Goal: Task Accomplishment & Management: Manage account settings

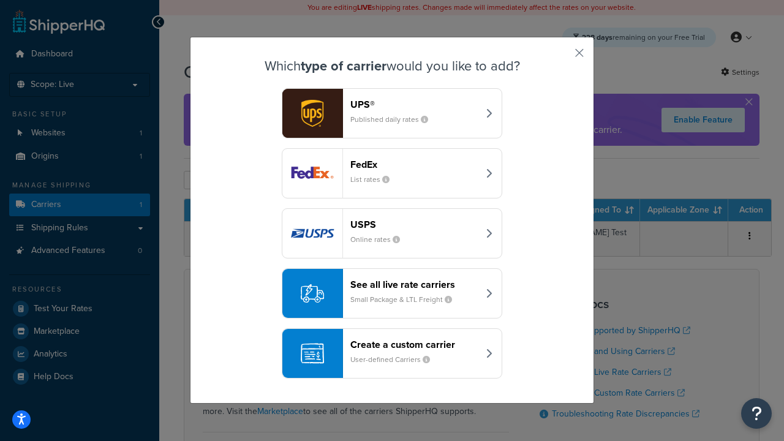
click at [414, 164] on header "FedEx" at bounding box center [414, 165] width 128 height 12
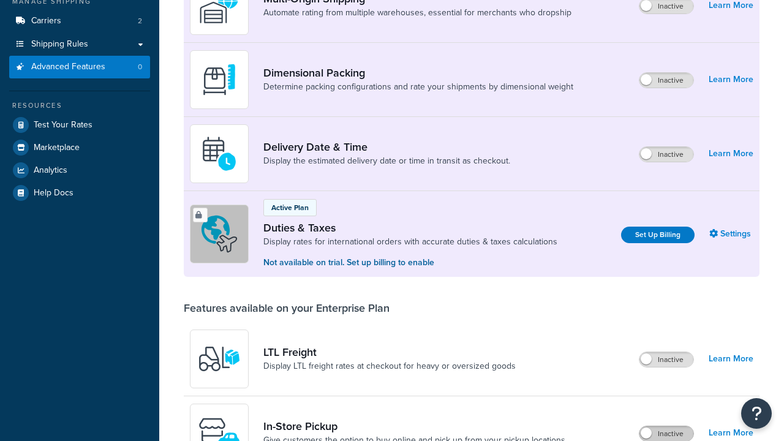
click at [666, 426] on label "Inactive" at bounding box center [666, 433] width 54 height 15
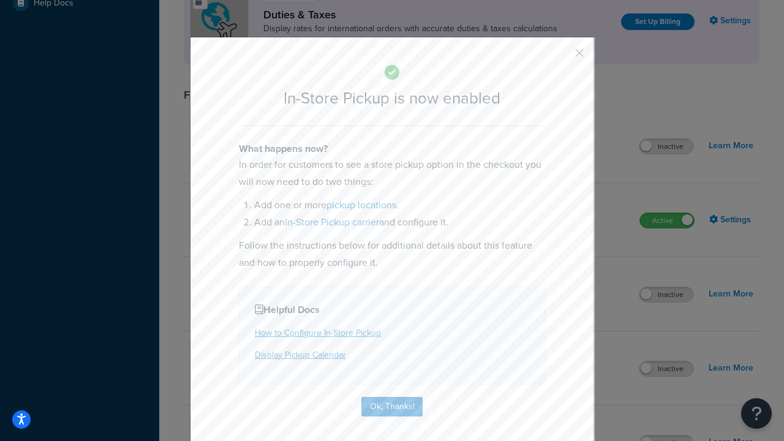
click at [561, 57] on button "button" at bounding box center [561, 57] width 3 height 3
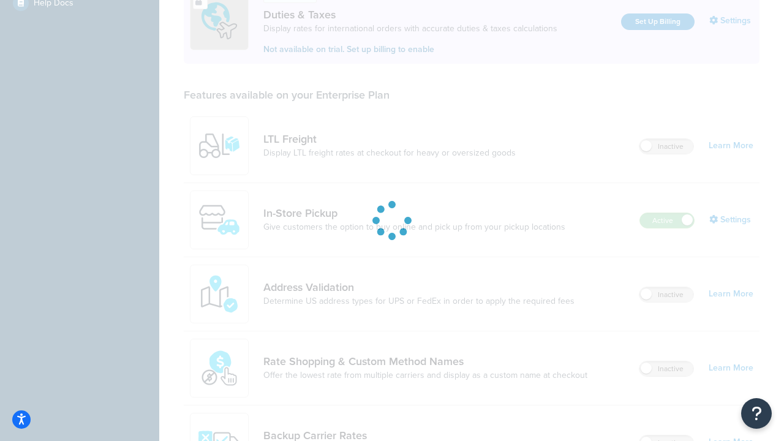
scroll to position [374, 0]
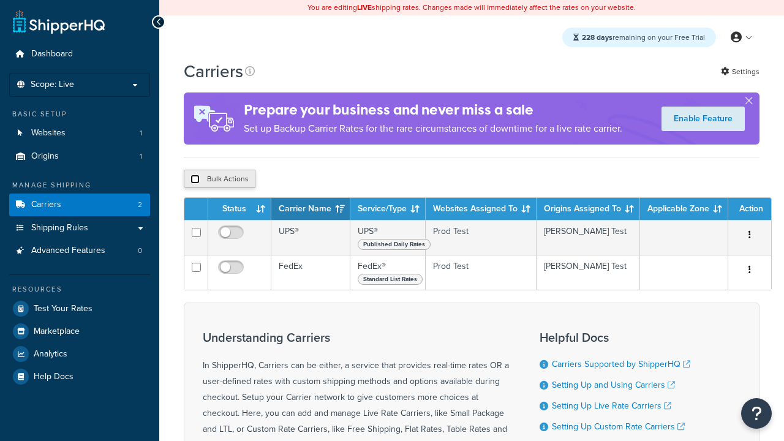
click at [195, 181] on input "checkbox" at bounding box center [194, 179] width 9 height 9
checkbox input "true"
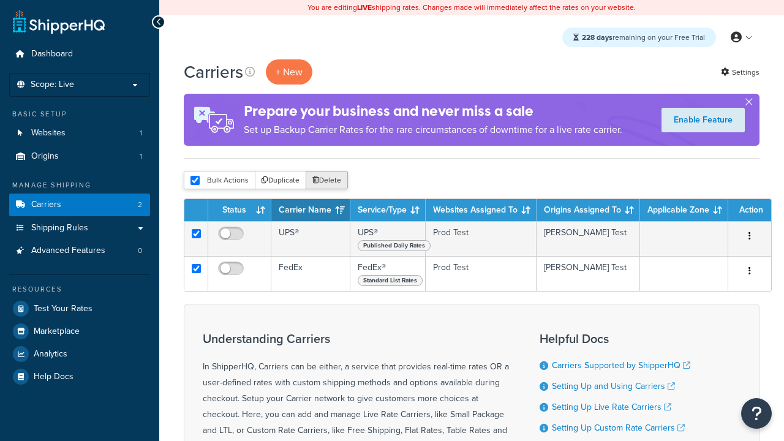
click at [329, 181] on button "Delete" at bounding box center [327, 180] width 42 height 18
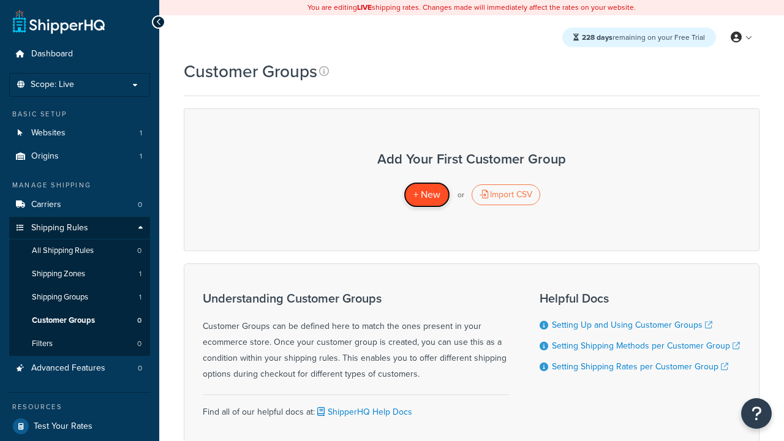
click at [426, 195] on span "+ New" at bounding box center [426, 194] width 27 height 14
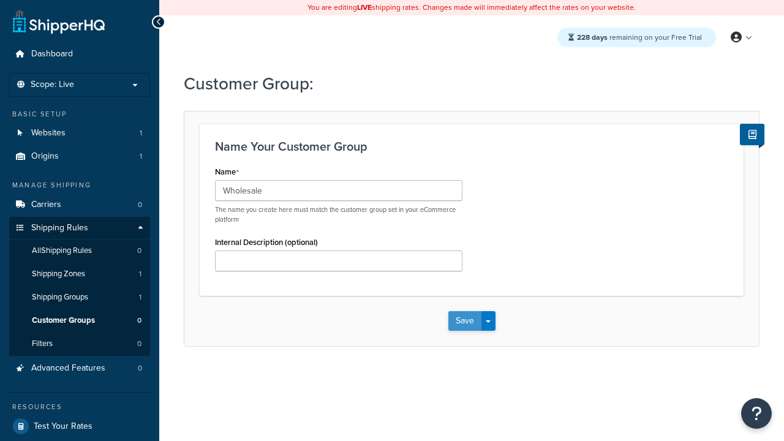
type input "Wholesale"
click at [464, 321] on button "Save" at bounding box center [464, 321] width 33 height 20
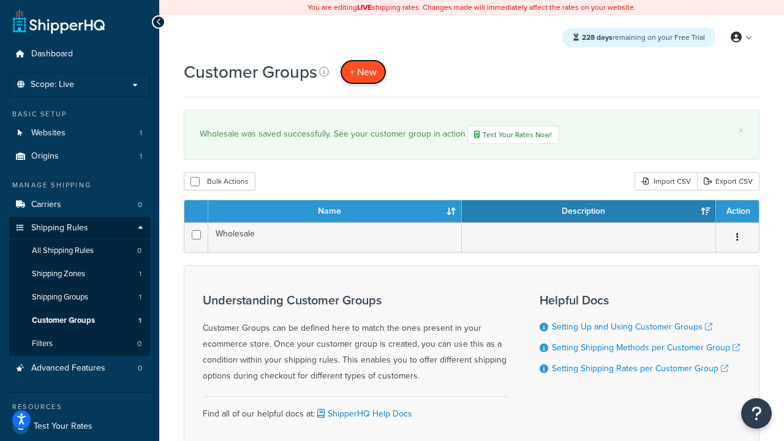
click at [363, 72] on span "+ New" at bounding box center [363, 72] width 27 height 14
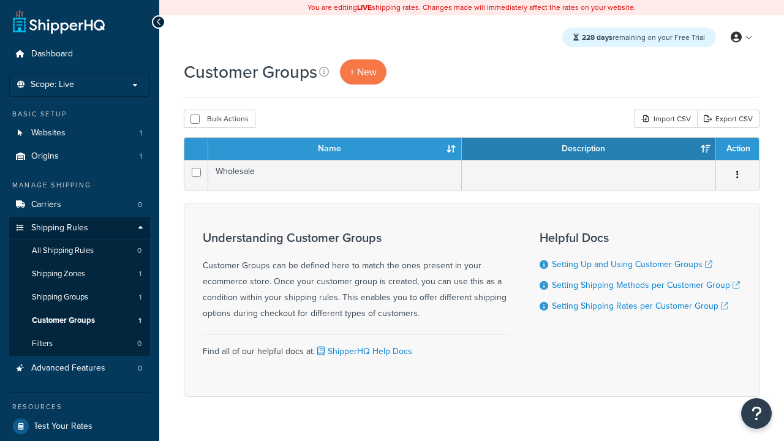
click at [335, 149] on th "Name" at bounding box center [334, 149] width 253 height 22
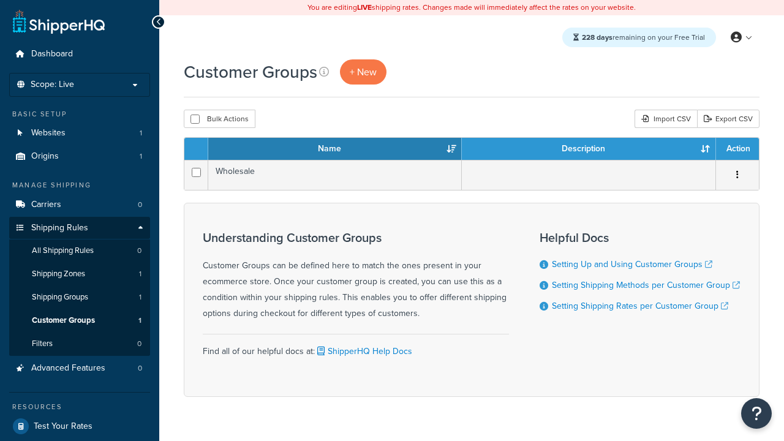
click at [335, 149] on th "Name" at bounding box center [334, 149] width 253 height 22
click at [588, 149] on th "Description" at bounding box center [589, 149] width 254 height 22
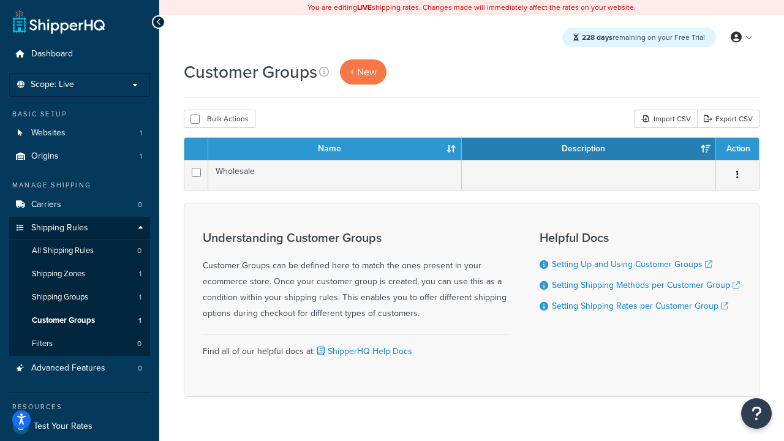
click at [737, 149] on th "Action" at bounding box center [737, 149] width 43 height 22
click at [324, 72] on icon at bounding box center [324, 72] width 10 height 10
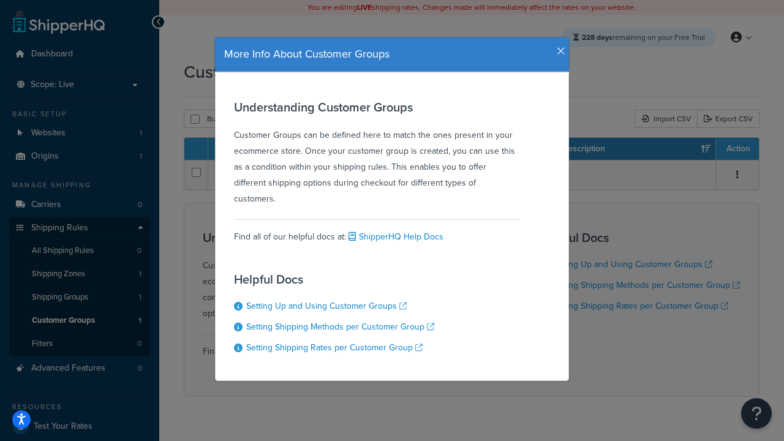
click at [558, 47] on icon "button" at bounding box center [561, 51] width 9 height 11
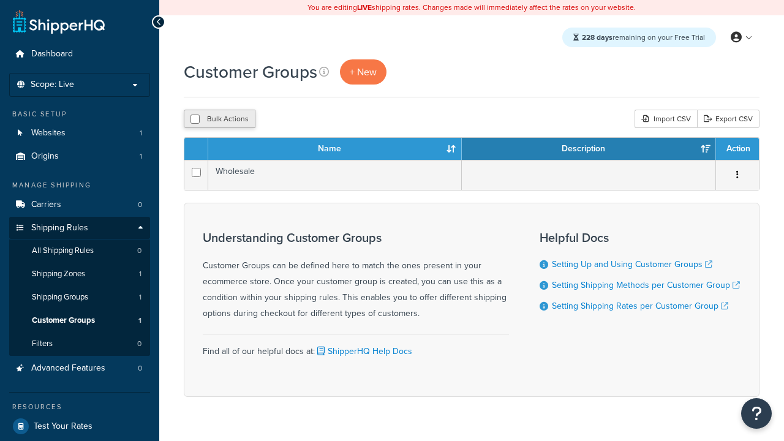
click at [219, 119] on button "Bulk Actions" at bounding box center [220, 119] width 72 height 18
checkbox input "true"
click at [0, 0] on button "Delete" at bounding box center [0, 0] width 0 height 0
